Goal: Task Accomplishment & Management: Manage account settings

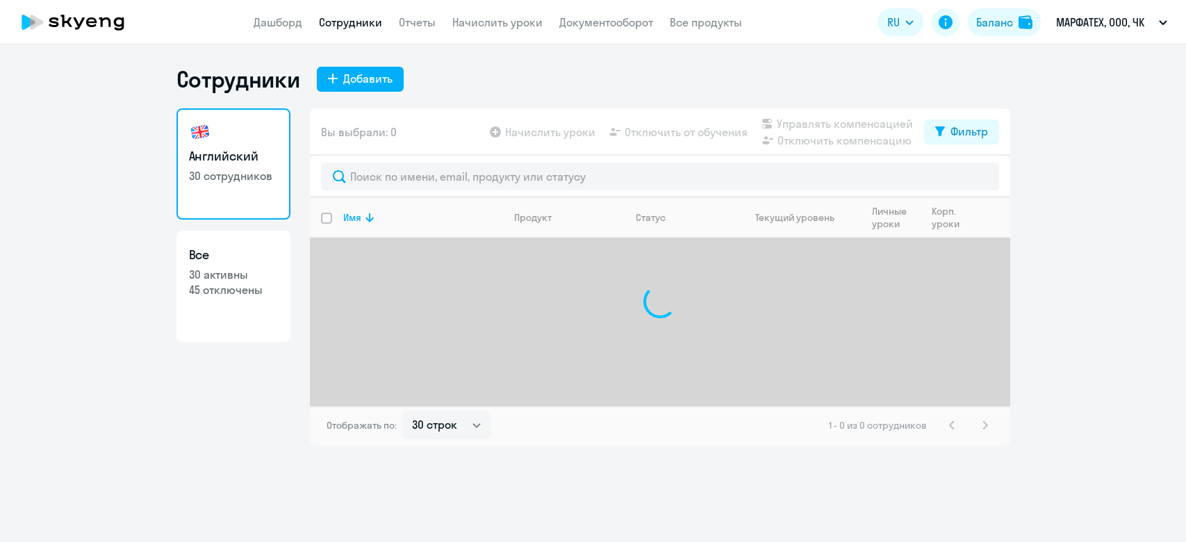
select select "30"
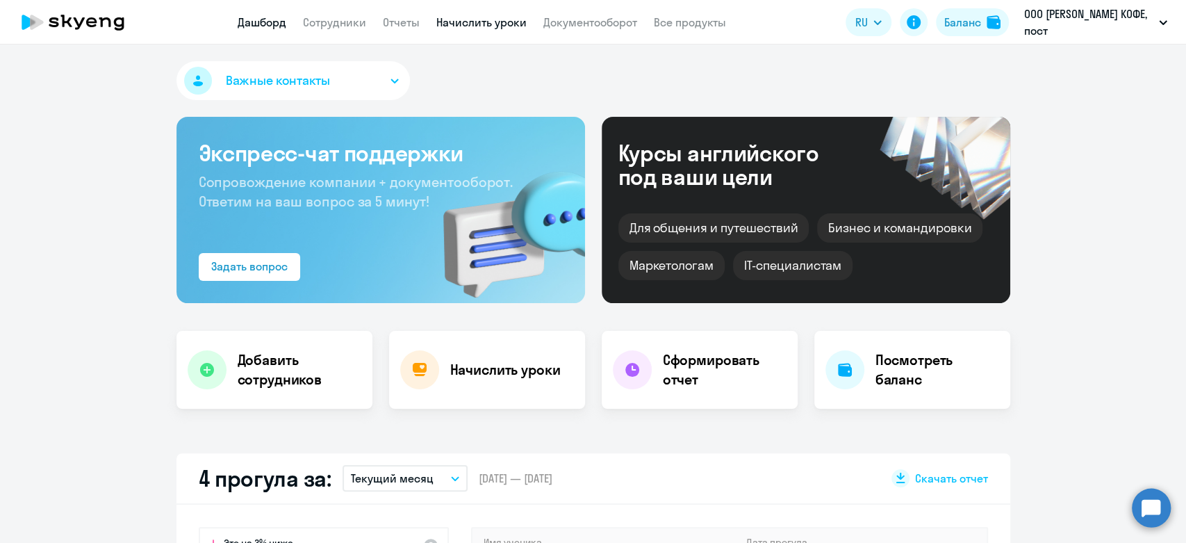
click at [444, 23] on link "Начислить уроки" at bounding box center [481, 22] width 90 height 14
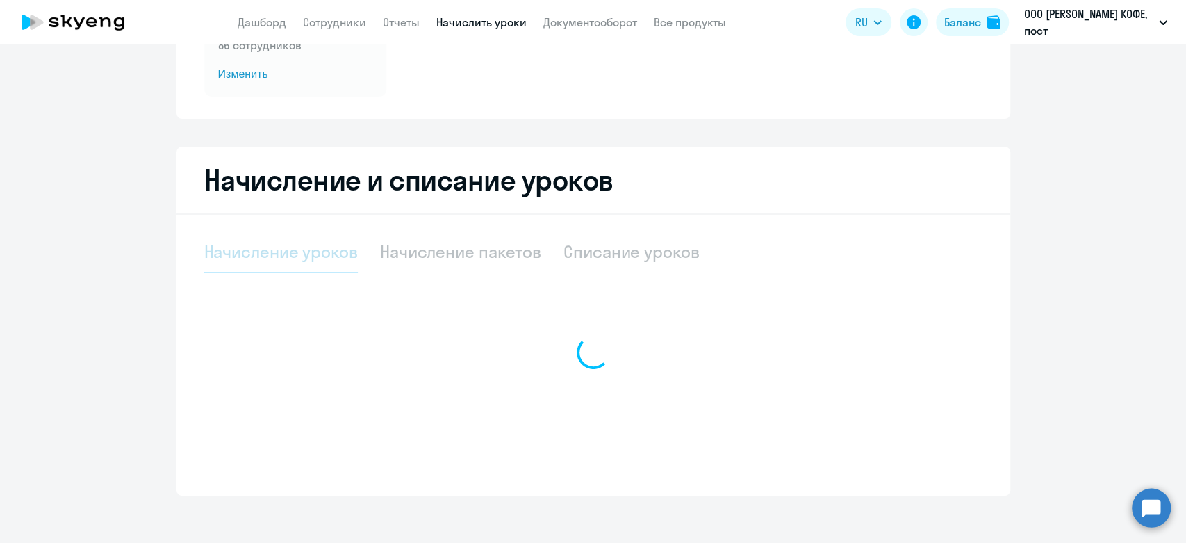
select select "10"
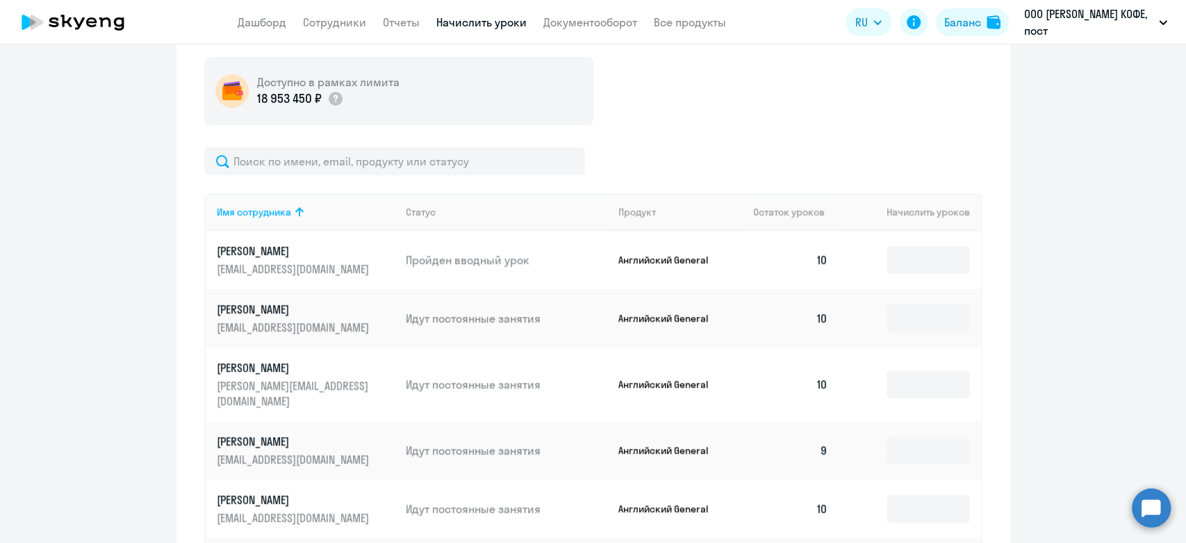
scroll to position [463, 0]
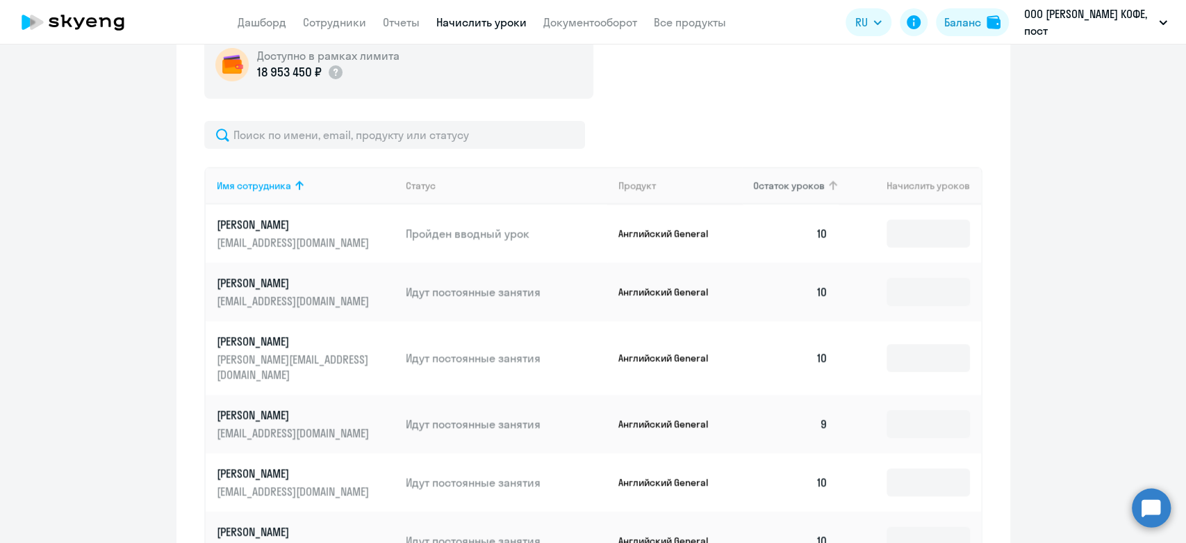
click at [787, 174] on th "Остаток уроков" at bounding box center [790, 186] width 97 height 38
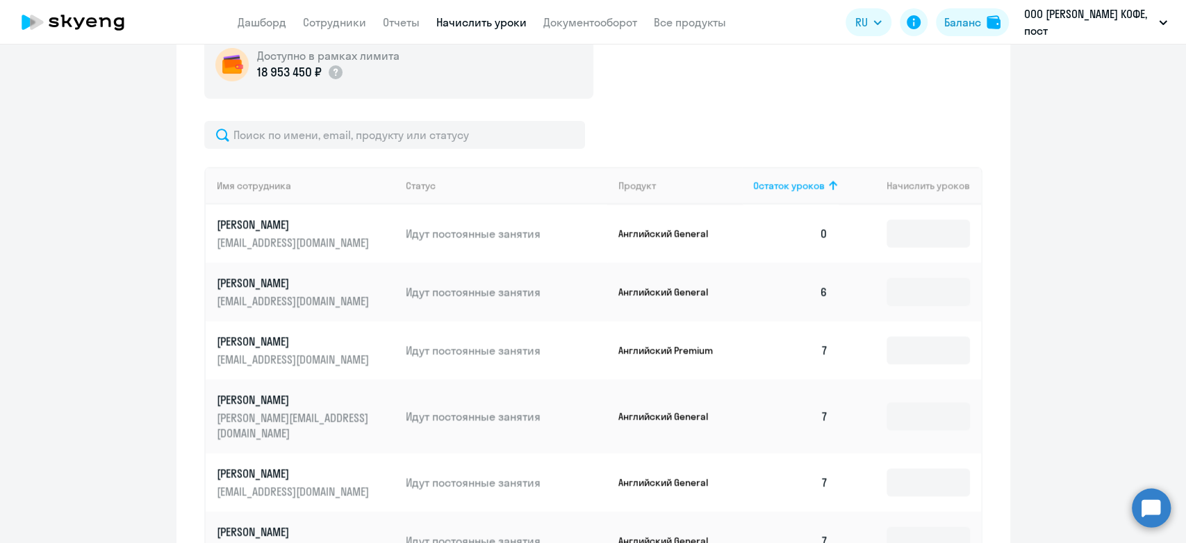
click at [924, 215] on td at bounding box center [910, 233] width 142 height 58
click at [924, 225] on input at bounding box center [928, 234] width 83 height 28
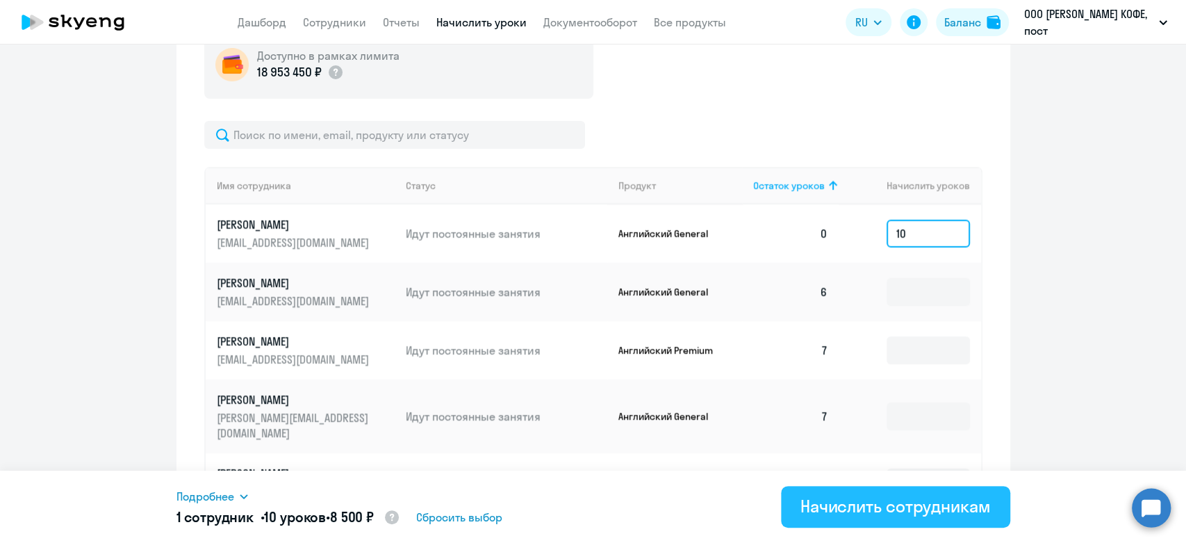
type input "10"
click at [896, 512] on div "Начислить сотрудникам" at bounding box center [895, 506] width 190 height 22
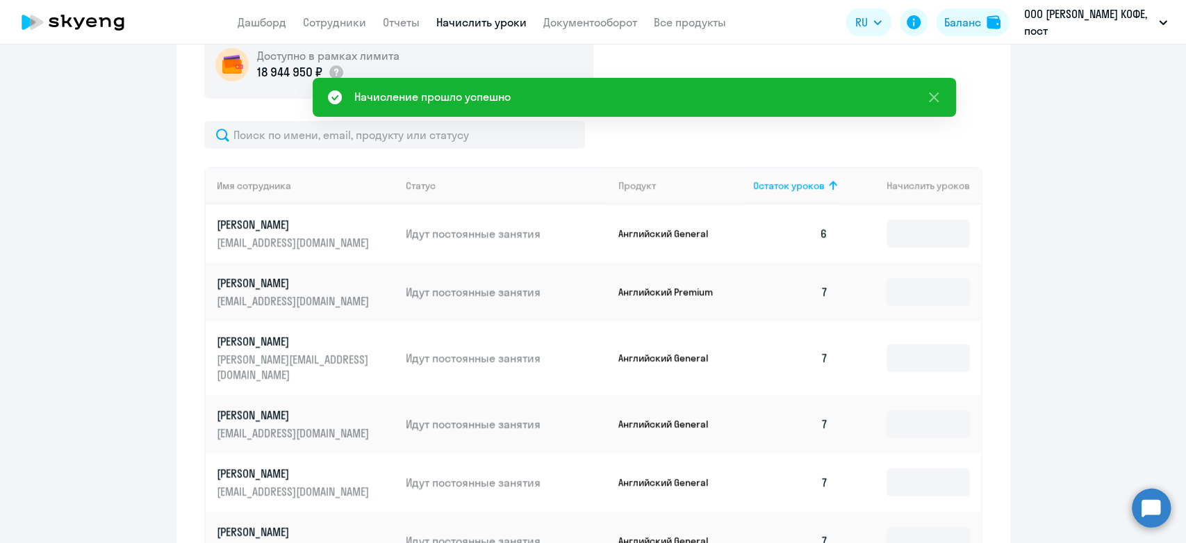
scroll to position [0, 0]
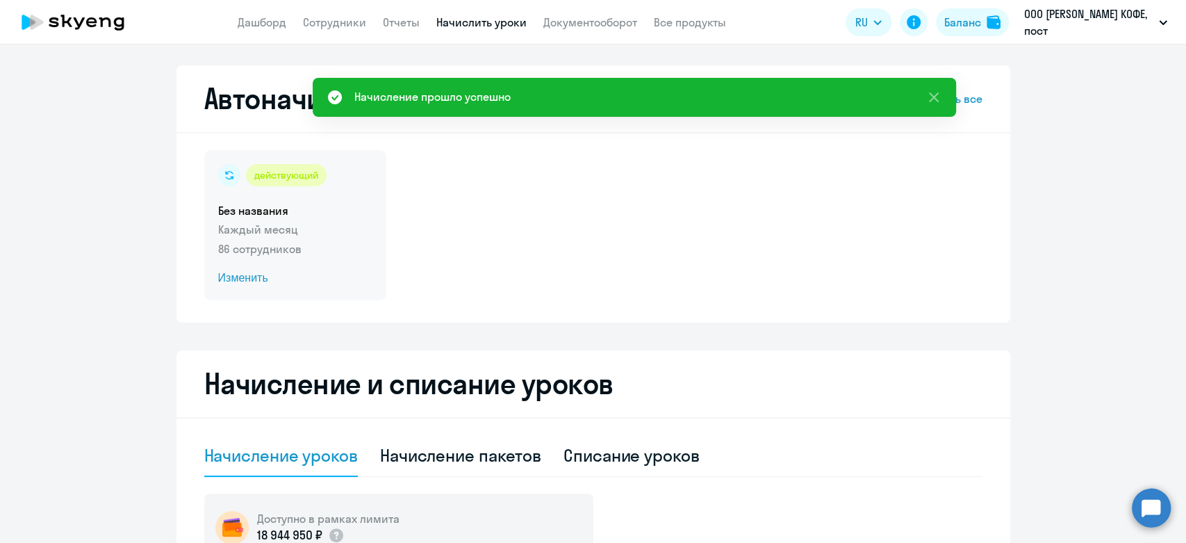
click at [313, 233] on p "Каждый месяц" at bounding box center [295, 229] width 154 height 17
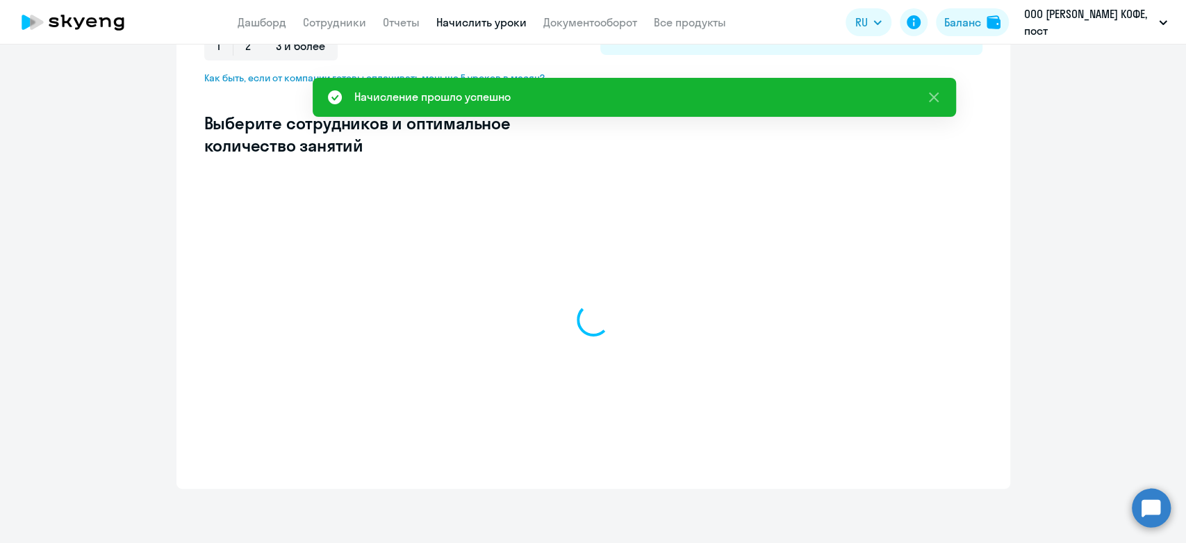
select select "10"
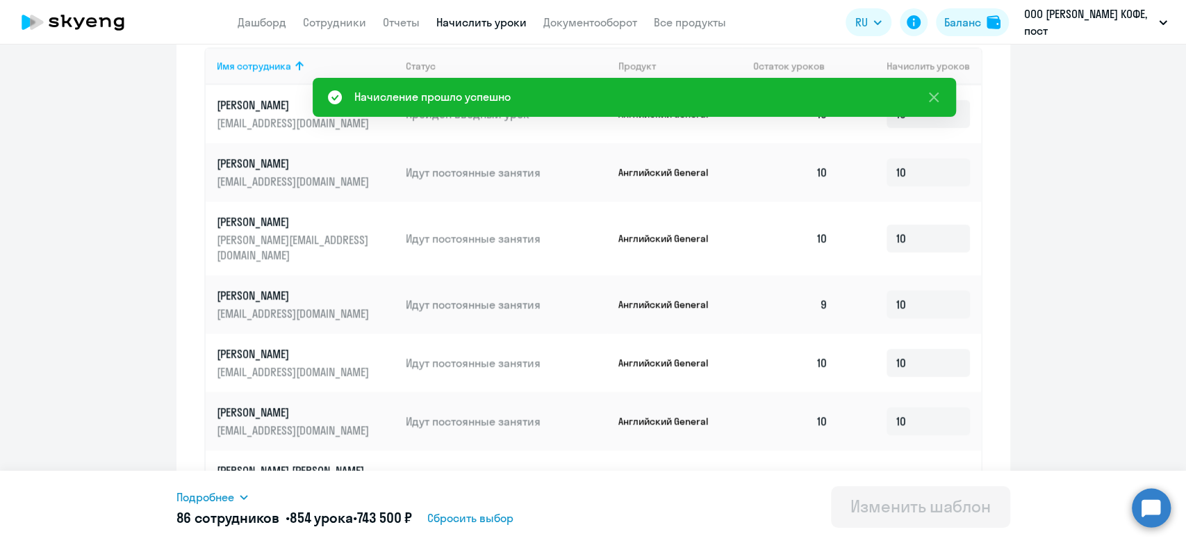
scroll to position [309, 0]
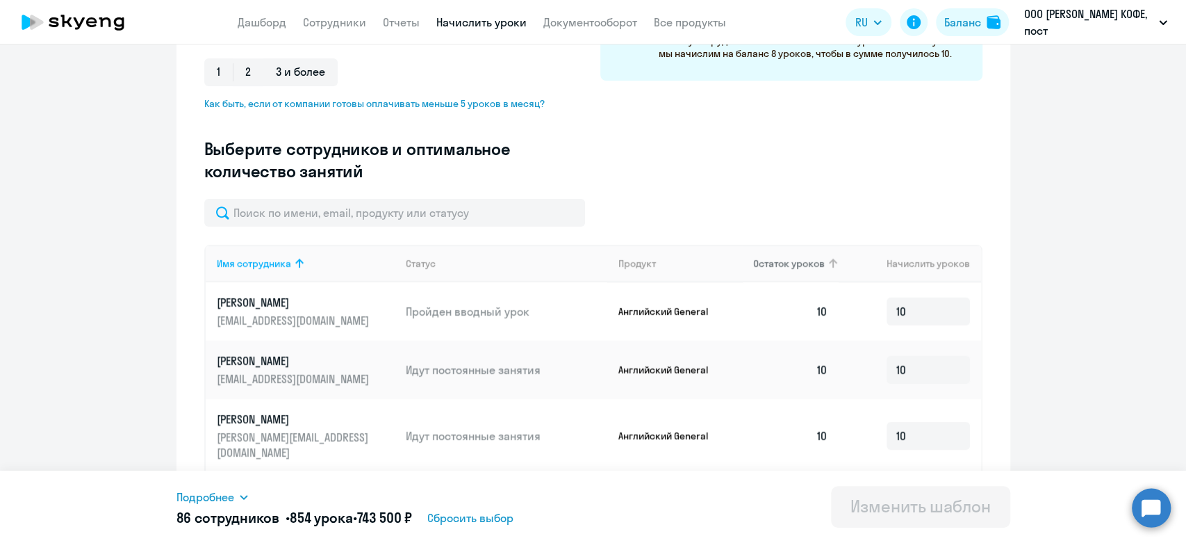
click at [808, 267] on span "Остаток уроков" at bounding box center [789, 263] width 72 height 13
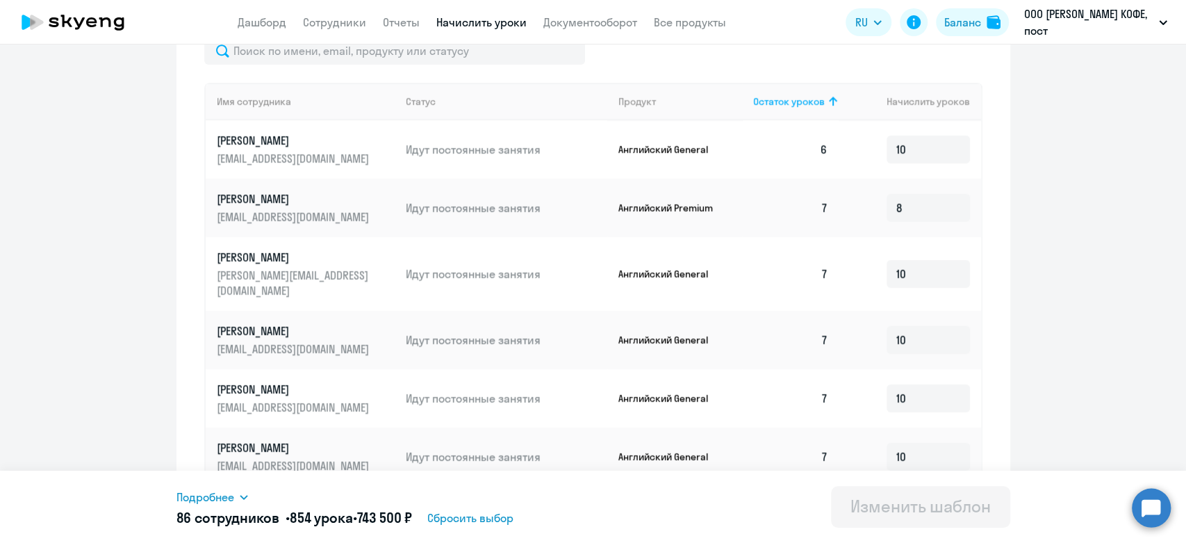
scroll to position [386, 0]
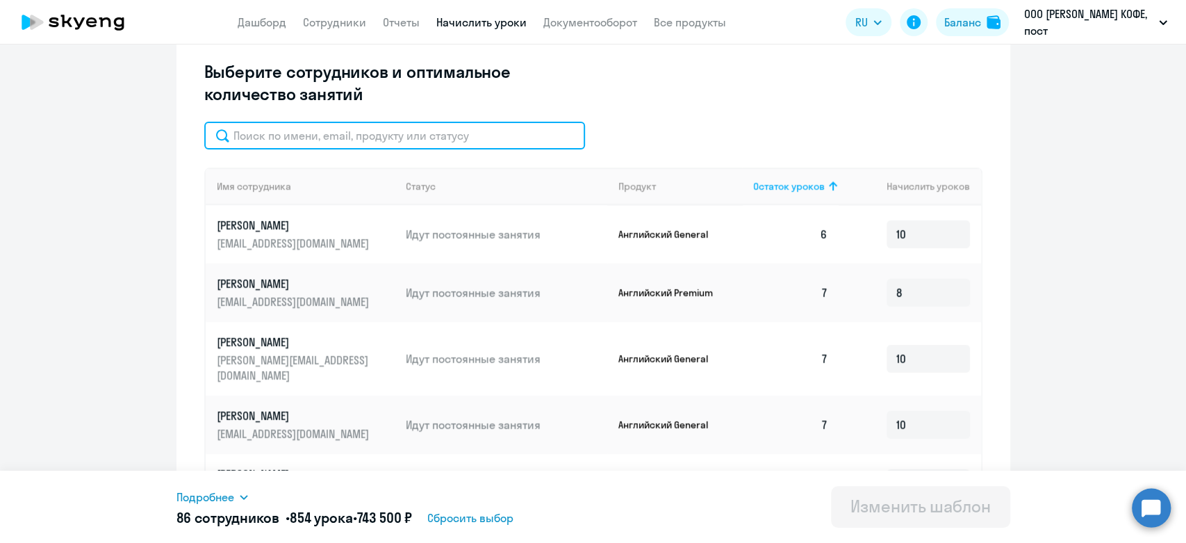
click at [412, 147] on input "text" at bounding box center [394, 136] width 381 height 28
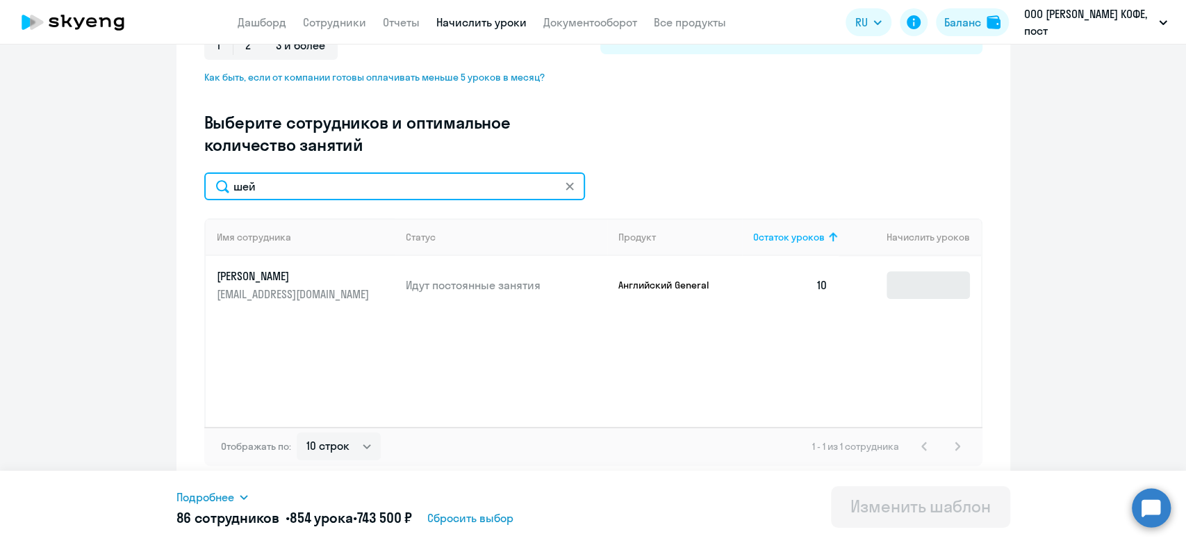
type input "шей"
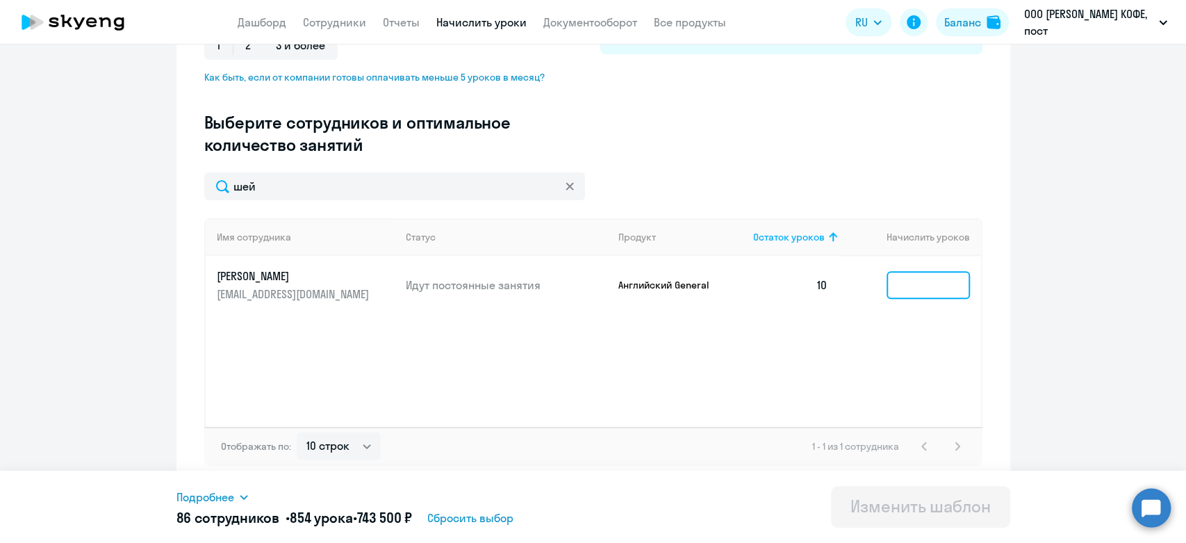
click at [958, 280] on input at bounding box center [928, 285] width 83 height 28
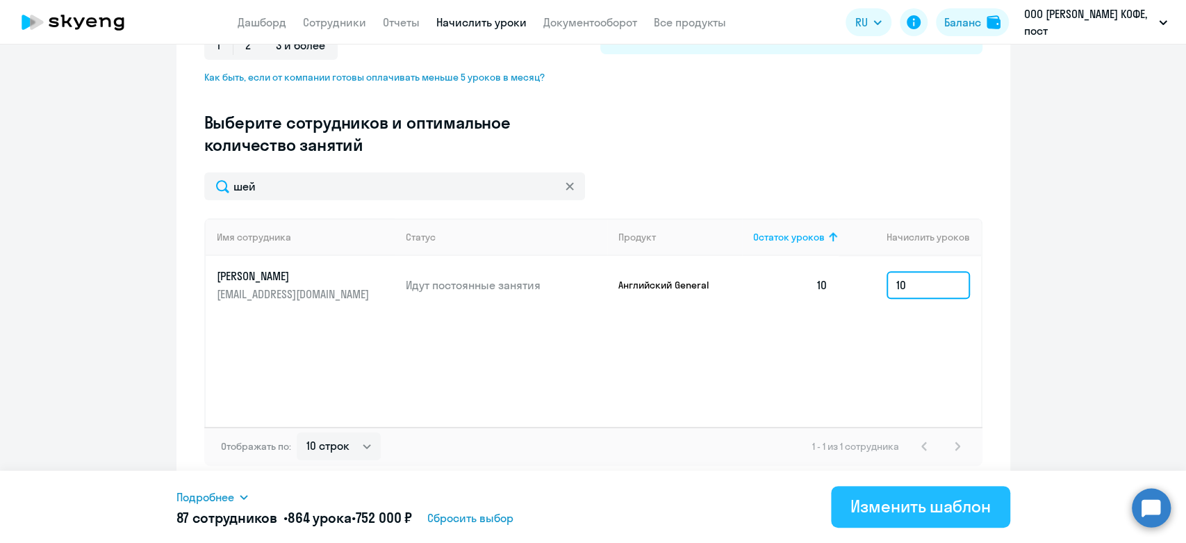
type input "10"
click at [882, 507] on div "Изменить шаблон" at bounding box center [920, 506] width 140 height 22
